Goal: Find specific page/section: Find specific page/section

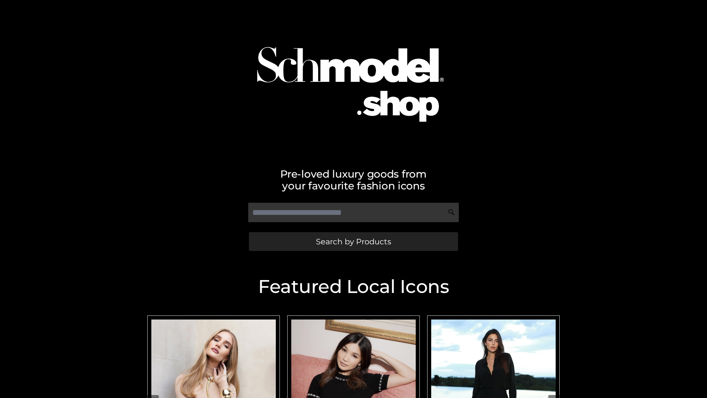
click at [353, 241] on span "Search by Products" at bounding box center [353, 241] width 75 height 8
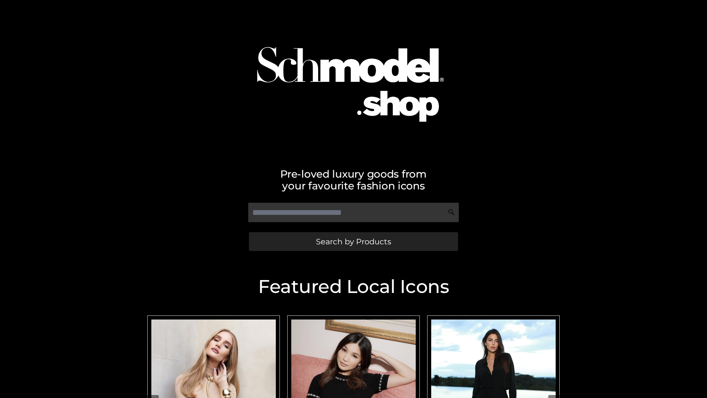
click at [353, 241] on span "Search by Products" at bounding box center [353, 241] width 75 height 8
